Goal: Task Accomplishment & Management: Use online tool/utility

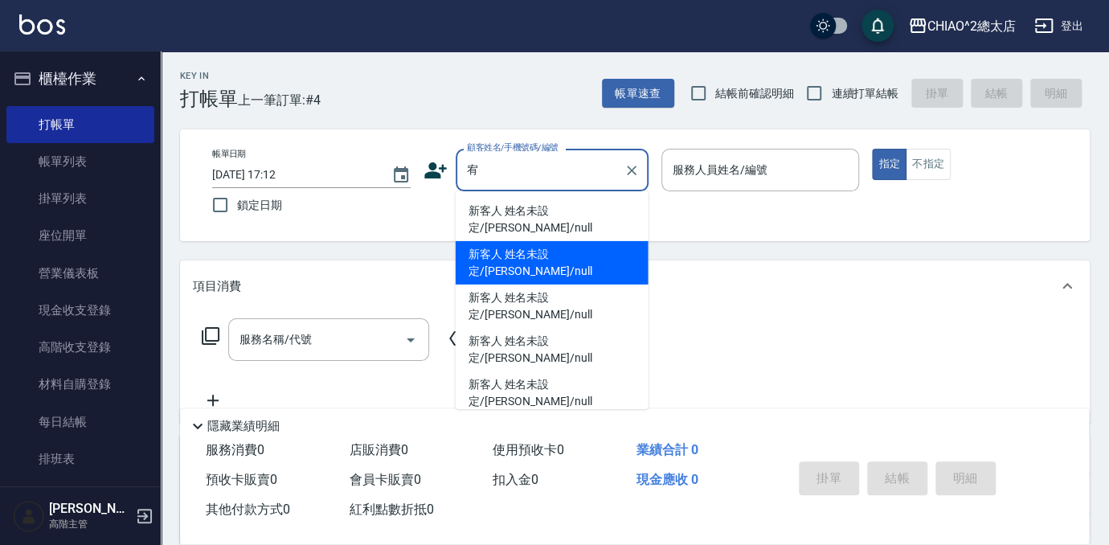
click at [583, 241] on li "新客人 姓名未設定/[PERSON_NAME]/null" at bounding box center [552, 262] width 193 height 43
type input "新客人 姓名未設定/[PERSON_NAME]/null"
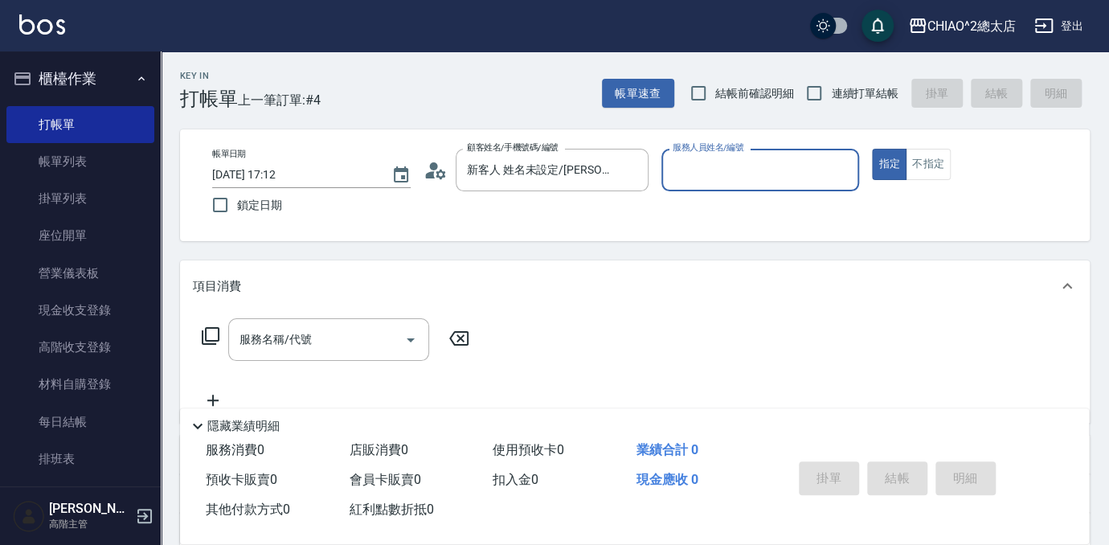
click at [778, 181] on input "服務人員姓名/編號" at bounding box center [761, 170] width 184 height 28
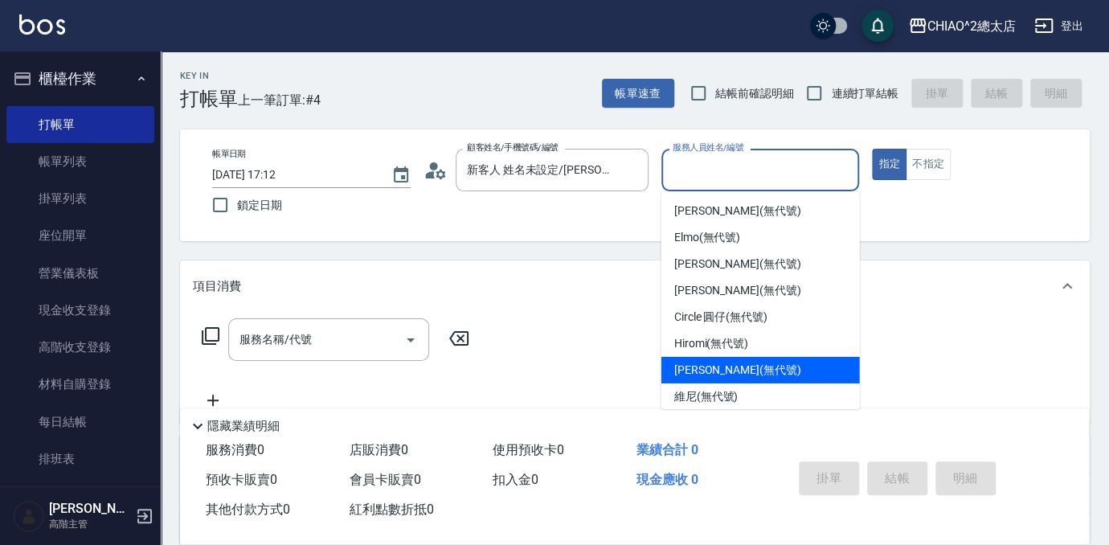
click at [805, 378] on div "[PERSON_NAME] (無代號)" at bounding box center [760, 370] width 199 height 27
type input "[PERSON_NAME](無代號)"
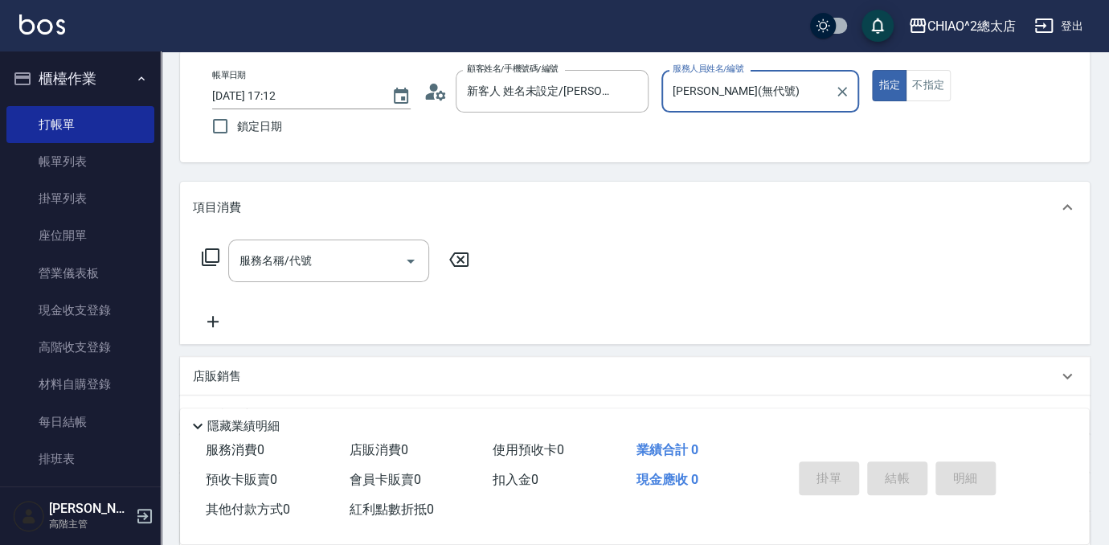
scroll to position [219, 0]
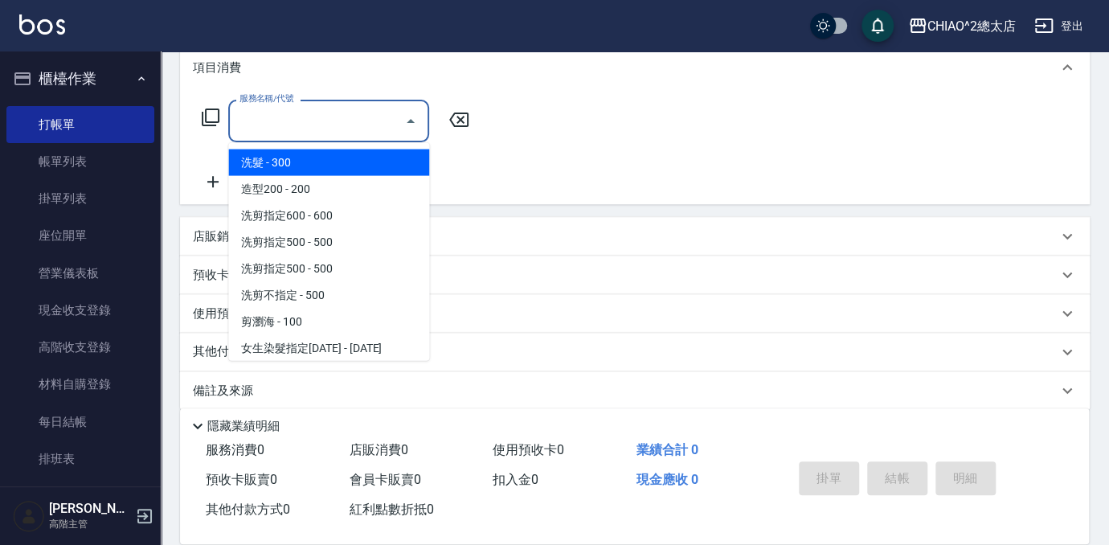
click at [286, 118] on div "服務名稱/代號 服務名稱/代號" at bounding box center [328, 121] width 201 height 43
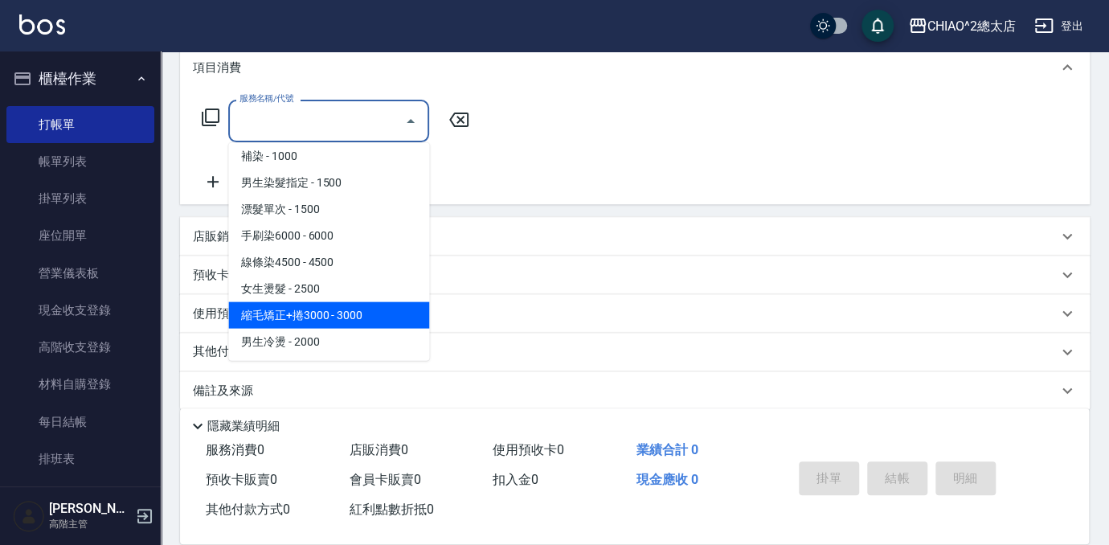
click at [351, 305] on span "縮毛矯正+捲3000 - 3000" at bounding box center [328, 314] width 201 height 27
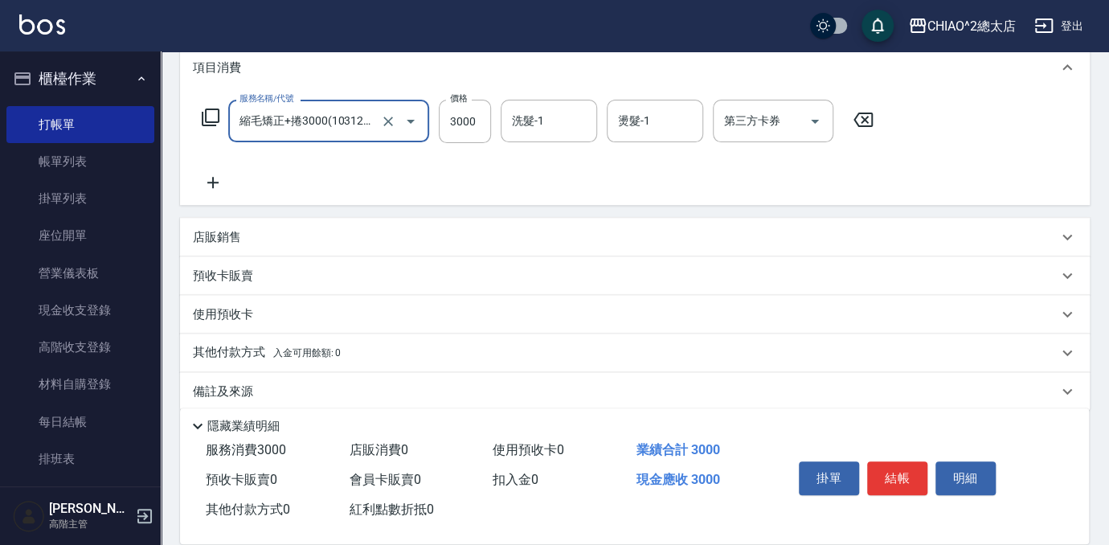
click at [415, 117] on icon "Open" at bounding box center [410, 121] width 19 height 19
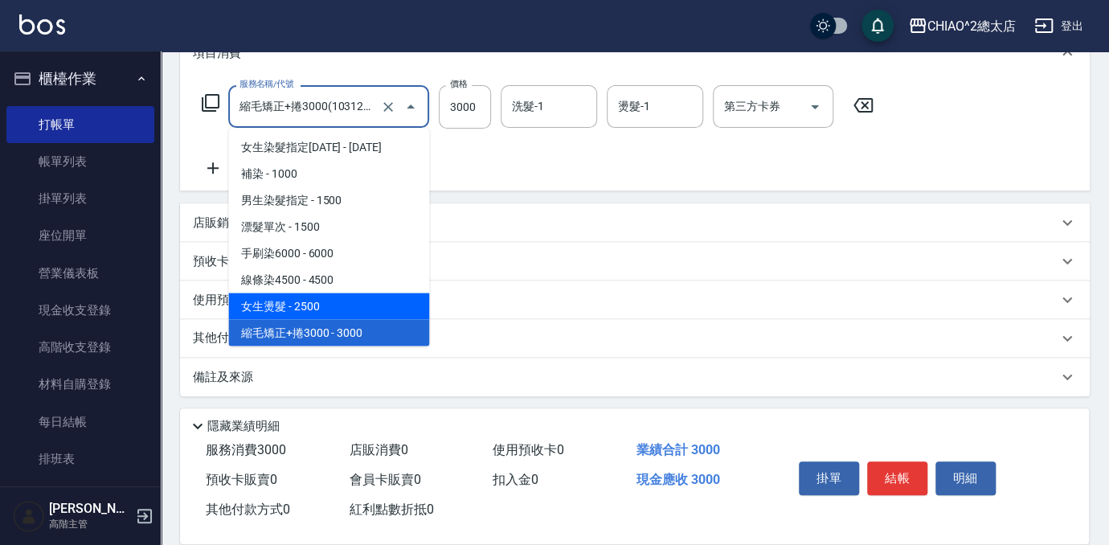
scroll to position [236, 0]
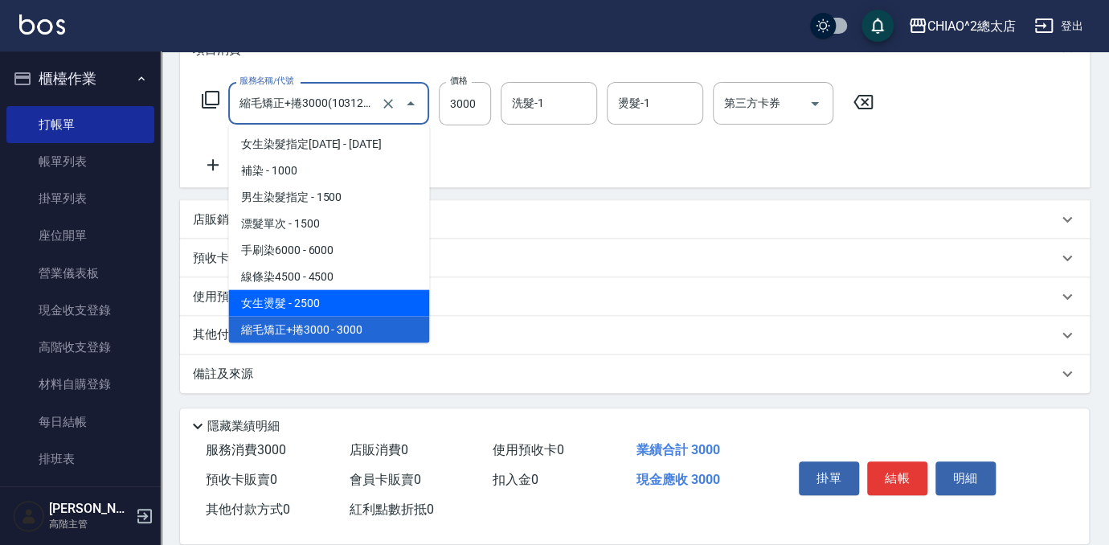
click at [358, 301] on span "女生燙髮 - 2500" at bounding box center [328, 302] width 201 height 27
type input "女生燙髮(103122)"
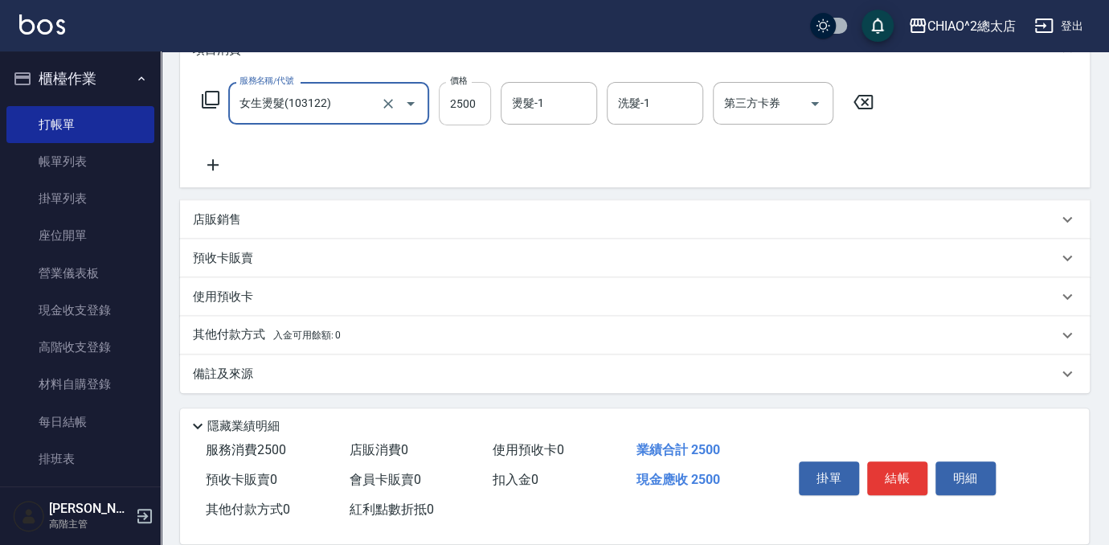
click at [481, 100] on input "2500" at bounding box center [465, 103] width 52 height 43
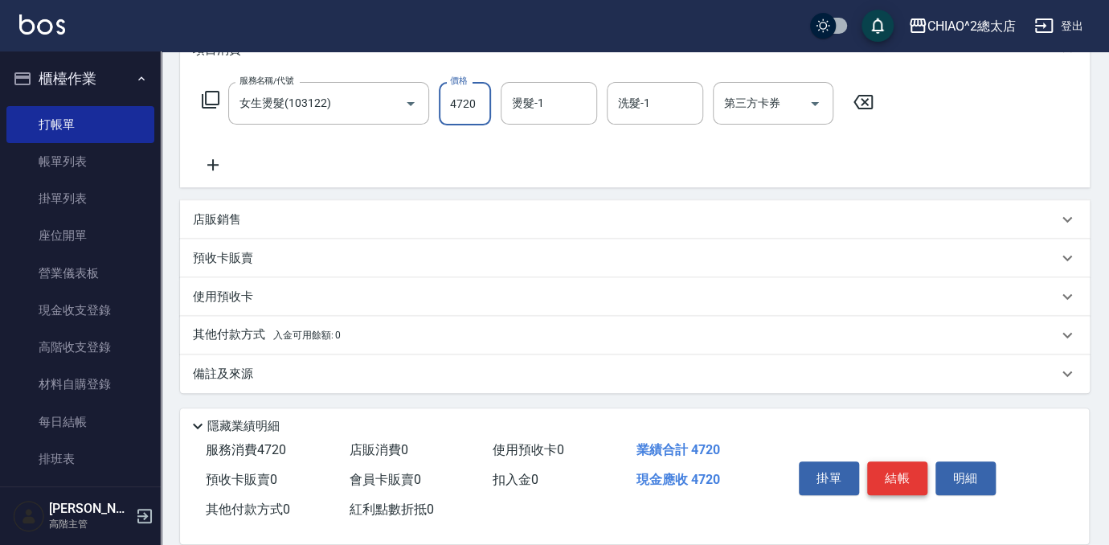
type input "4720"
click at [891, 465] on button "結帳" at bounding box center [897, 478] width 60 height 34
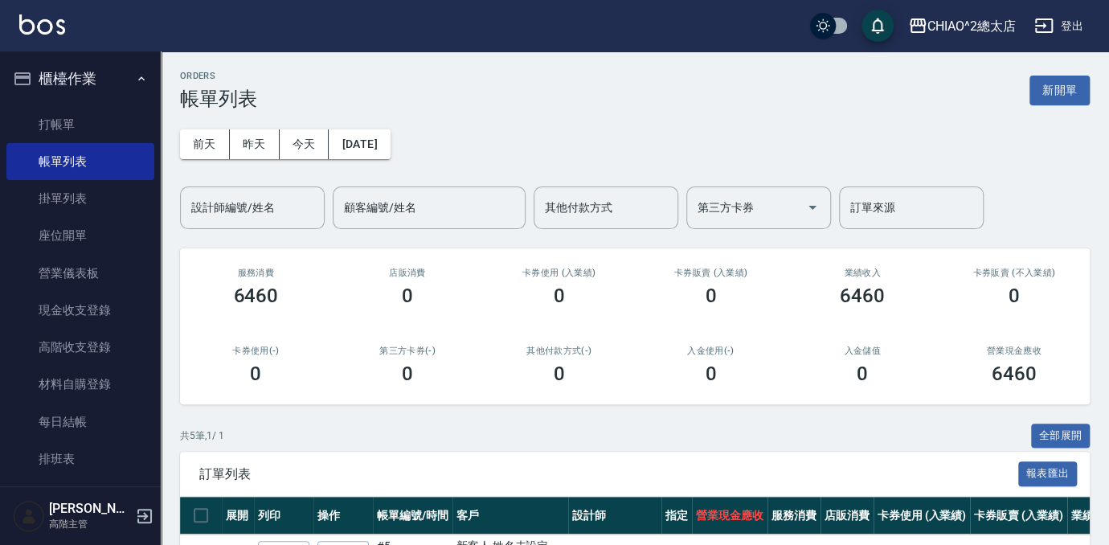
click at [1048, 91] on button "新開單" at bounding box center [1060, 91] width 60 height 30
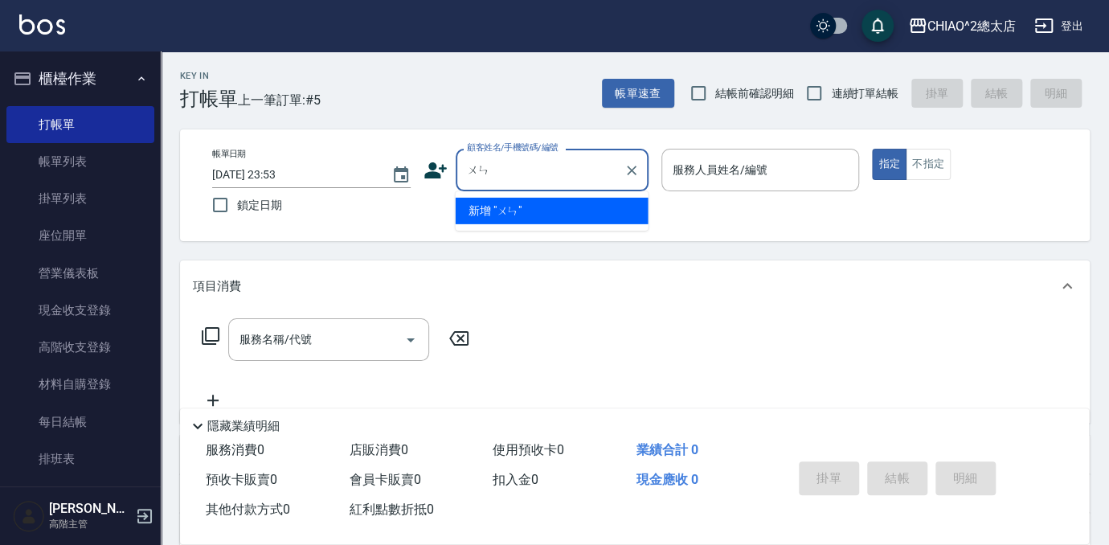
type input "文"
type input "[PERSON_NAME]"
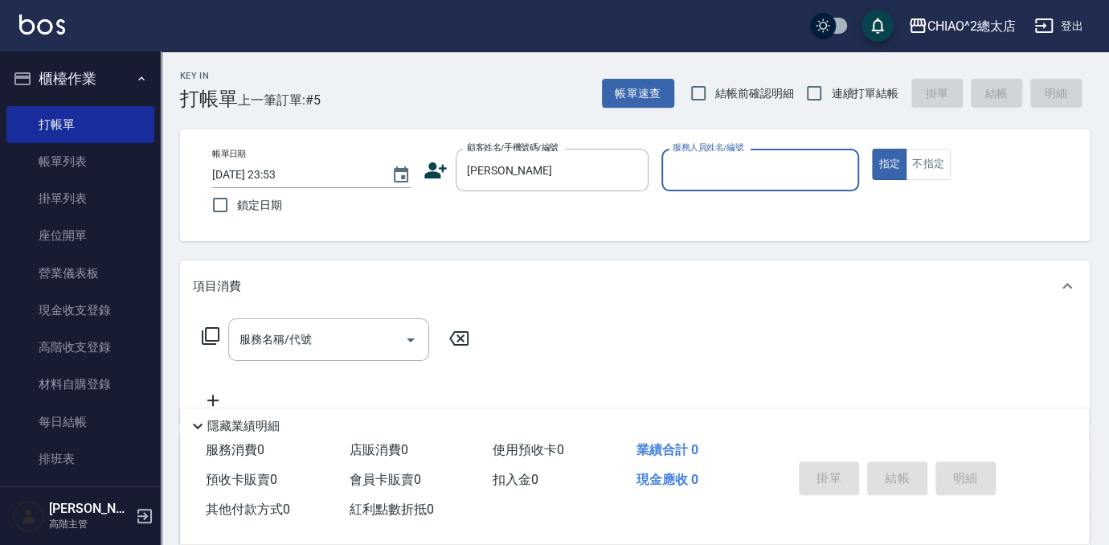
click at [764, 166] on input "服務人員姓名/編號" at bounding box center [761, 170] width 184 height 28
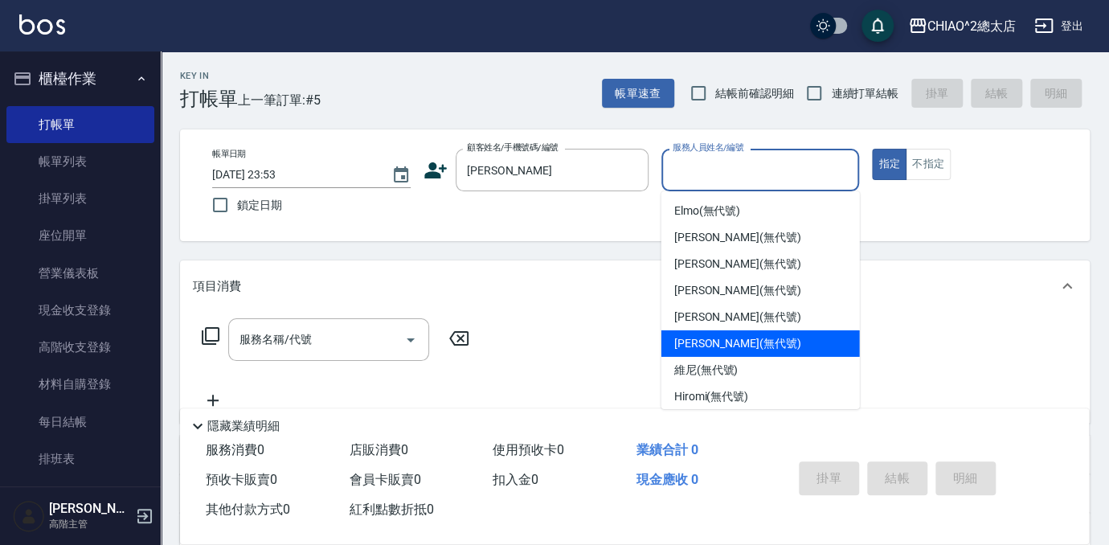
click at [818, 348] on div "[PERSON_NAME] (無代號)" at bounding box center [760, 343] width 199 height 27
type input "[PERSON_NAME](無代號)"
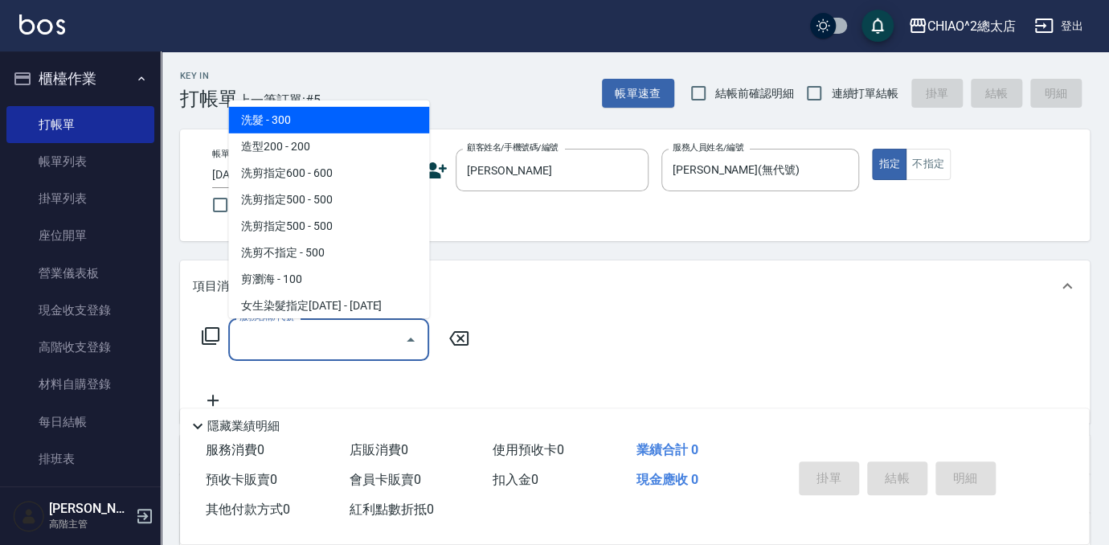
click at [319, 340] on input "服務名稱/代號" at bounding box center [316, 339] width 162 height 28
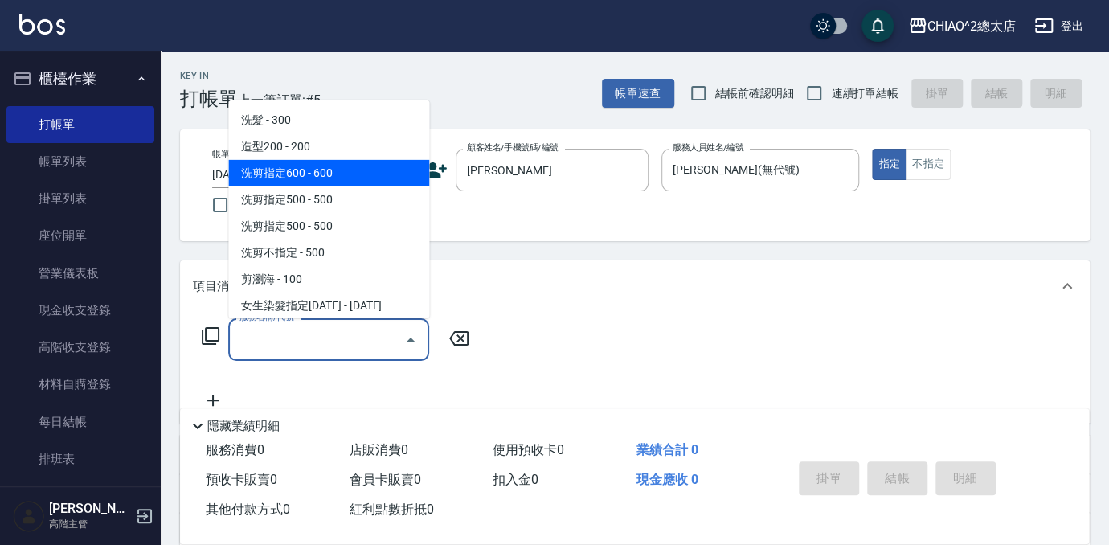
click at [363, 173] on span "洗剪指定600 - 600" at bounding box center [328, 173] width 201 height 27
type input "洗剪指定600(103107)"
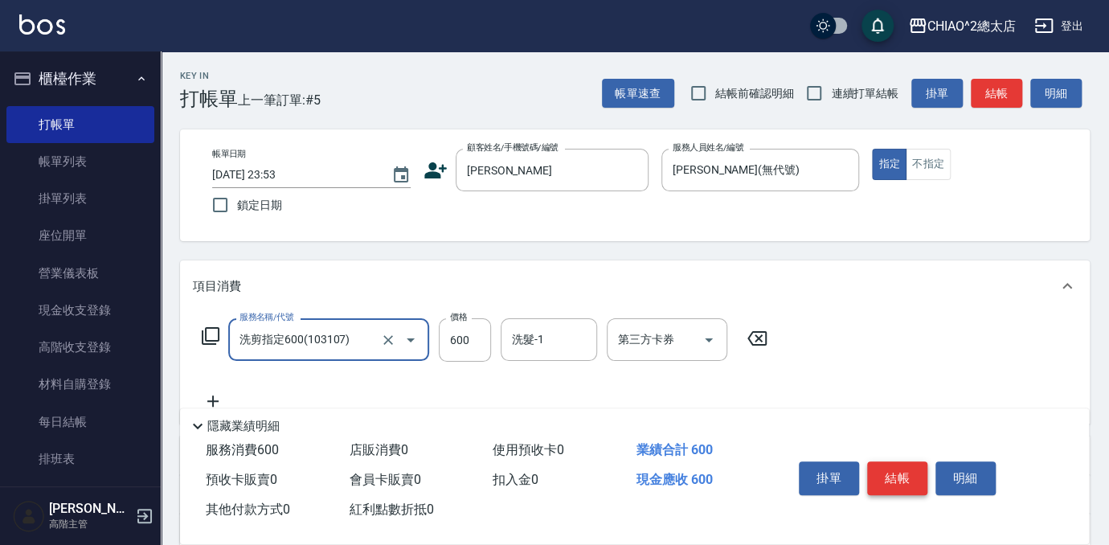
click at [912, 472] on button "結帳" at bounding box center [897, 478] width 60 height 34
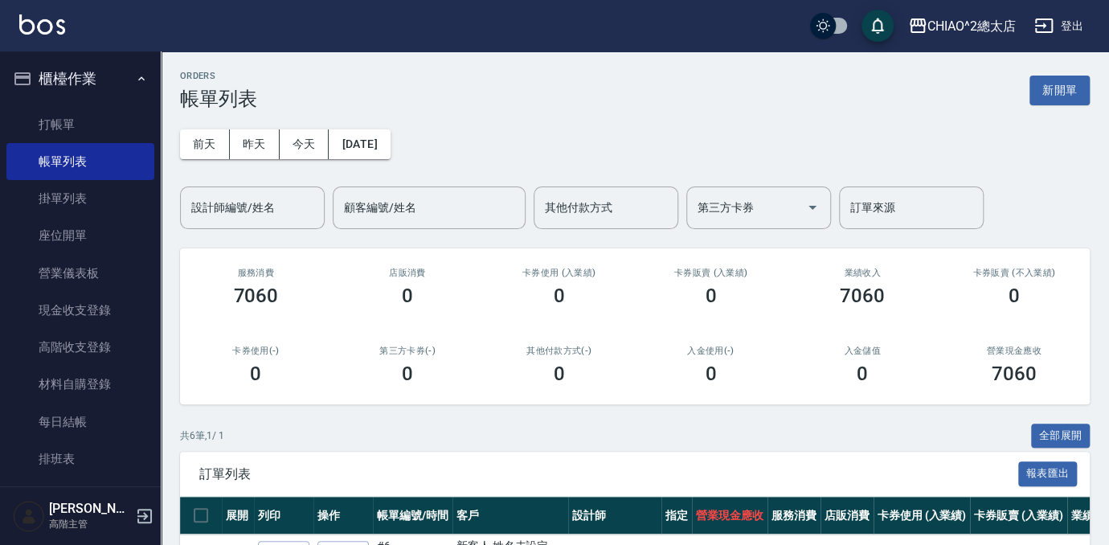
click at [1065, 108] on div "ORDERS 帳單列表 新開單" at bounding box center [635, 90] width 910 height 39
click at [1062, 100] on button "新開單" at bounding box center [1060, 91] width 60 height 30
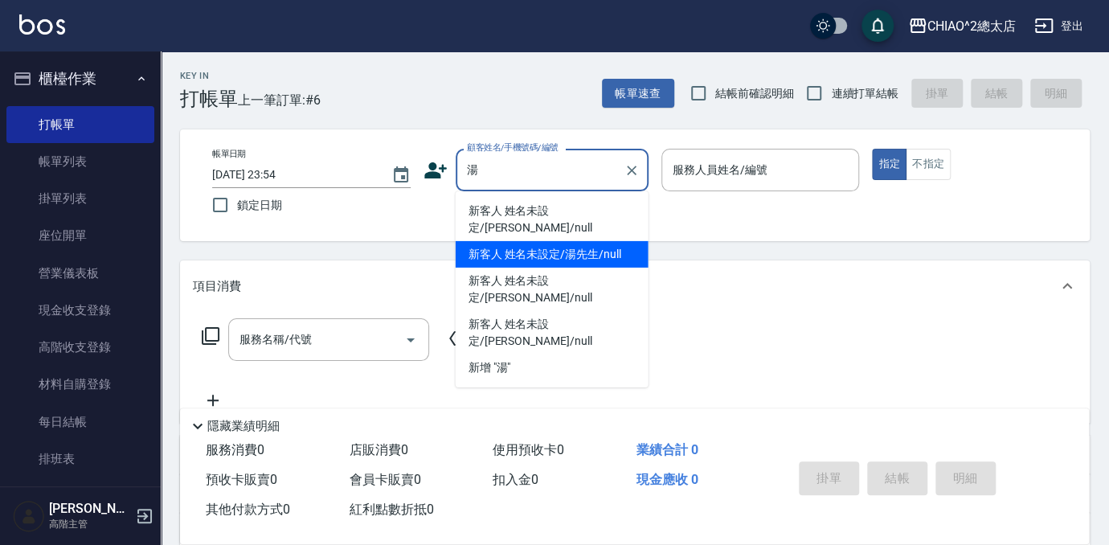
click at [596, 241] on li "新客人 姓名未設定/湯先生/null" at bounding box center [552, 254] width 193 height 27
type input "新客人 姓名未設定/湯先生/null"
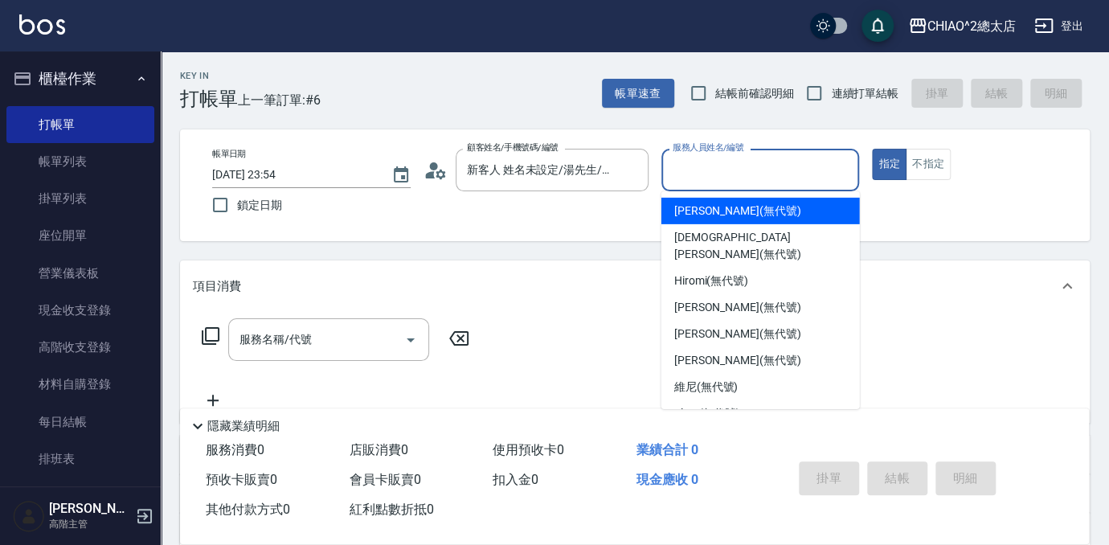
click at [738, 177] on input "服務人員姓名/編號" at bounding box center [761, 170] width 184 height 28
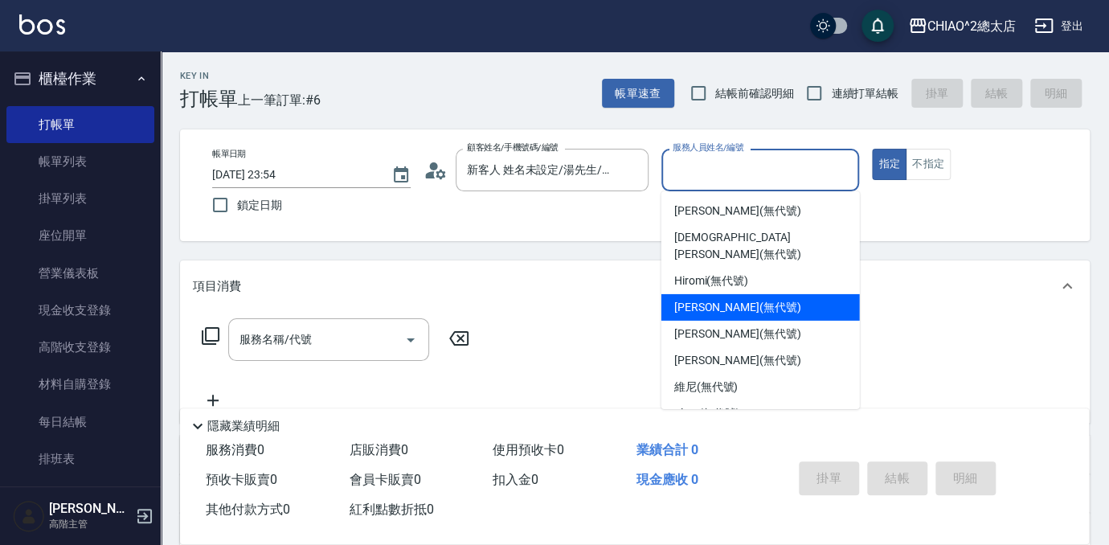
click at [743, 299] on span "[PERSON_NAME] (無代號)" at bounding box center [737, 307] width 127 height 17
type input "[PERSON_NAME](無代號)"
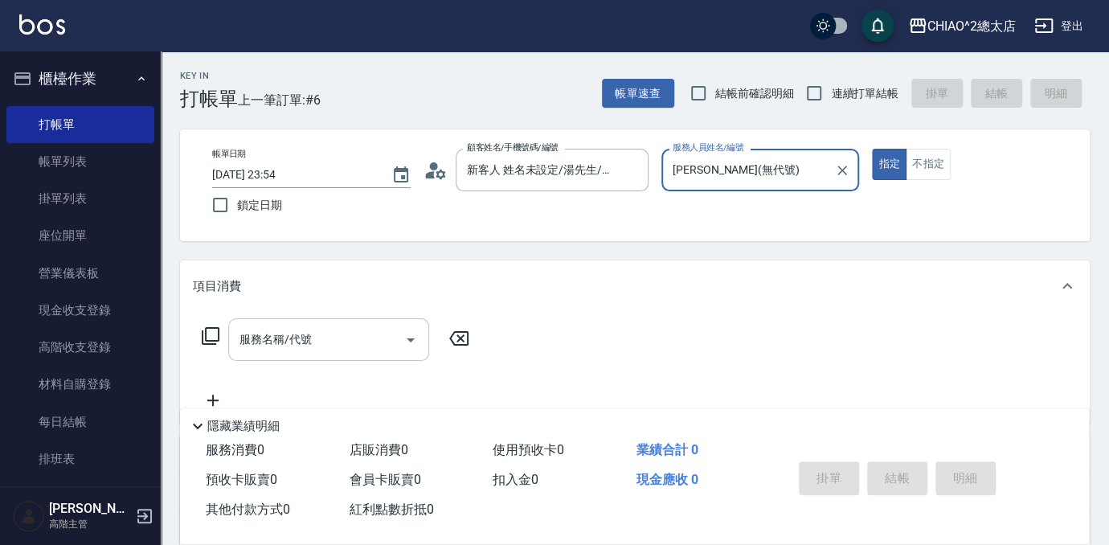
click at [284, 327] on input "服務名稱/代號" at bounding box center [316, 339] width 162 height 28
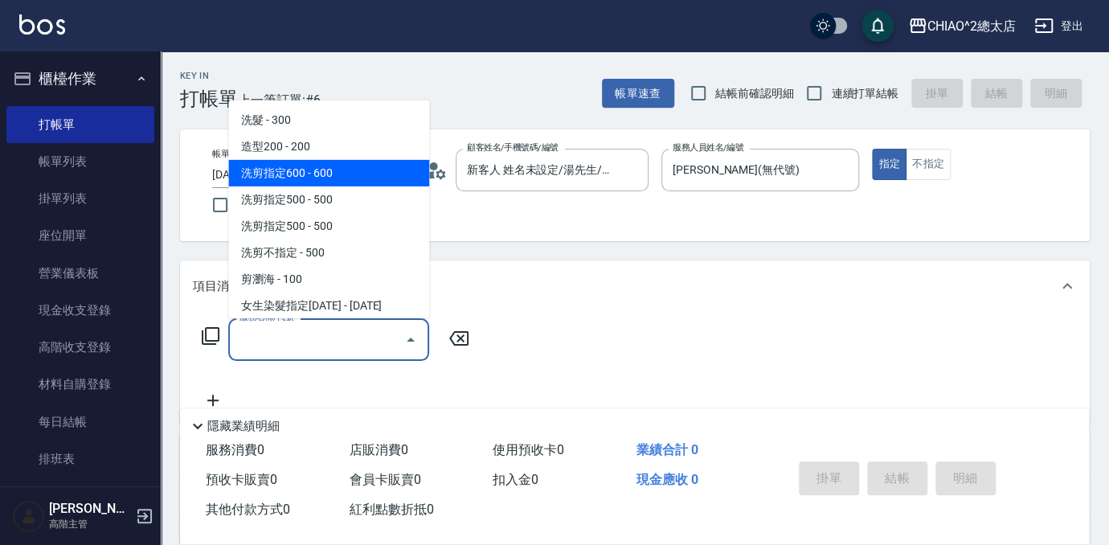
click at [364, 177] on span "洗剪指定600 - 600" at bounding box center [328, 173] width 201 height 27
type input "洗剪指定600(103107)"
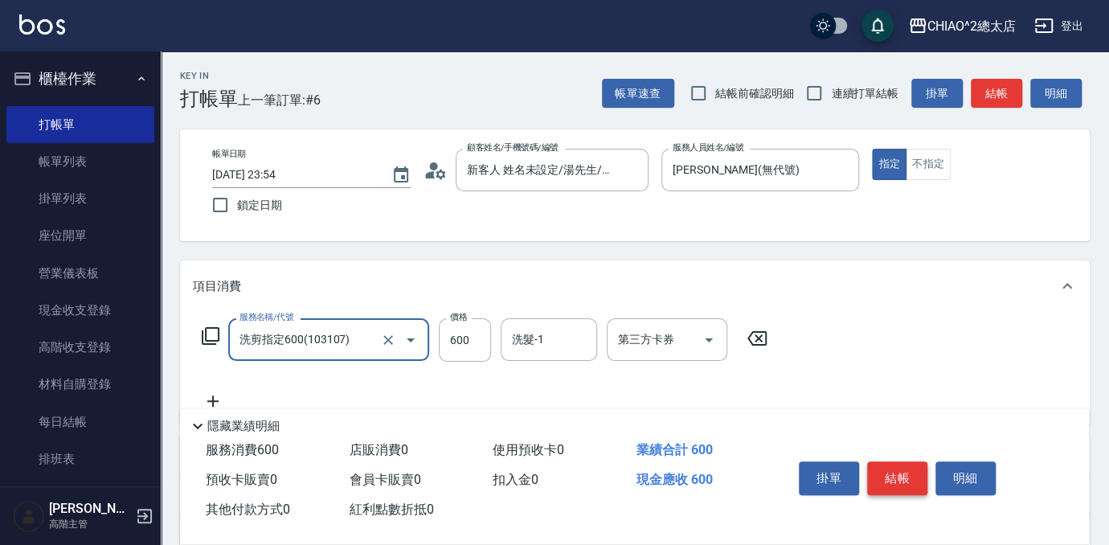
click at [887, 468] on button "結帳" at bounding box center [897, 478] width 60 height 34
